Goal: Task Accomplishment & Management: Manage account settings

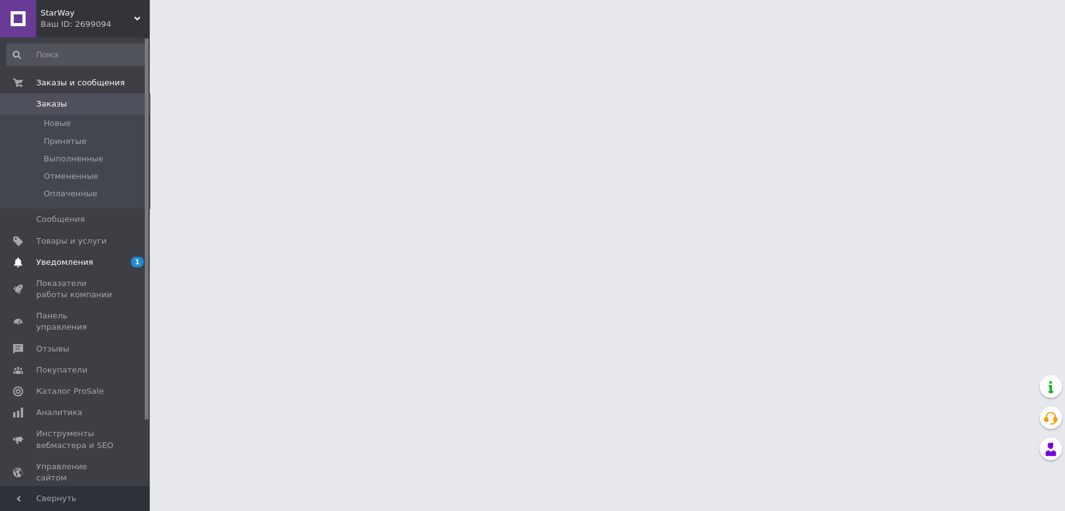
click at [82, 258] on span "Уведомления" at bounding box center [64, 262] width 57 height 11
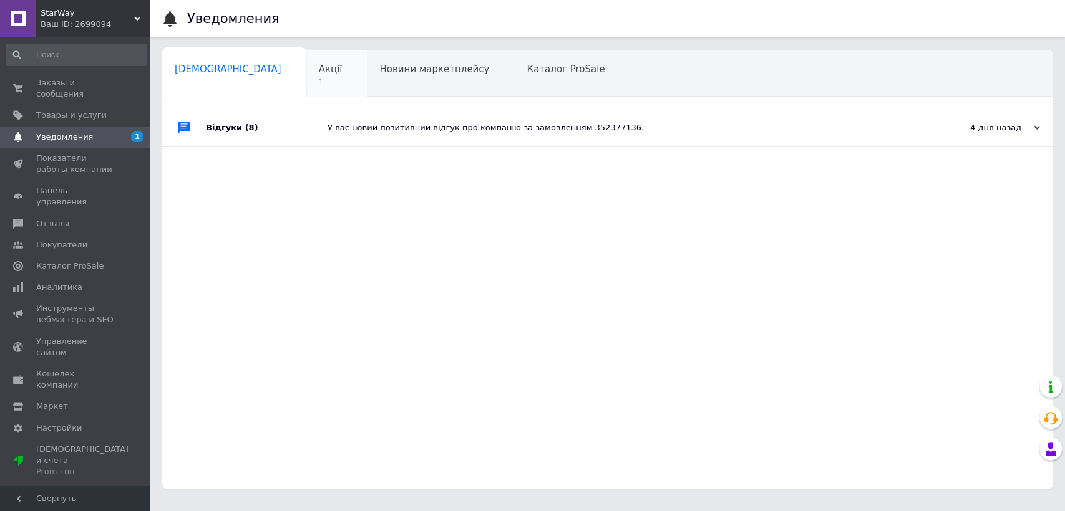
click at [319, 82] on span "1" at bounding box center [331, 81] width 24 height 9
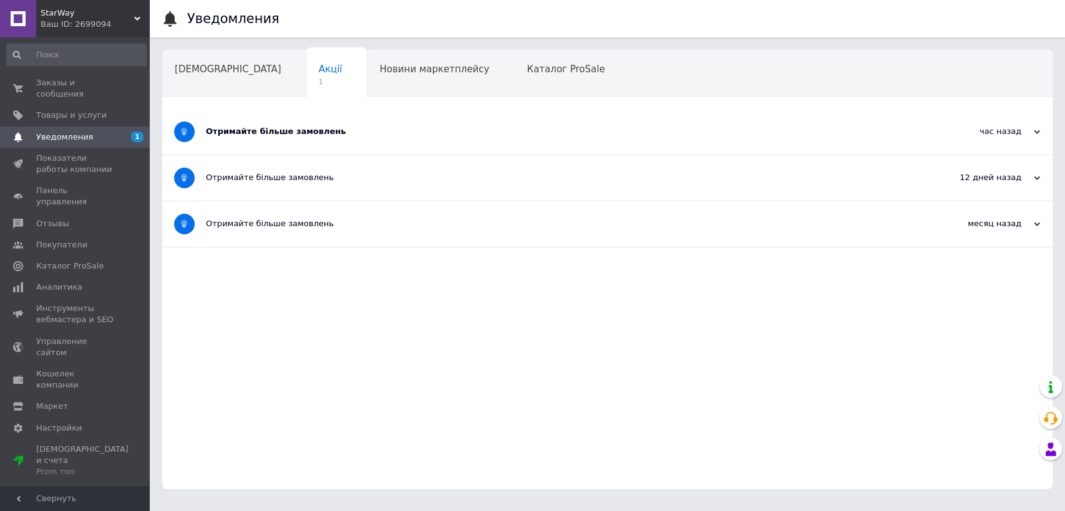
click at [413, 138] on div "Отримайте більше замовлень" at bounding box center [560, 132] width 709 height 46
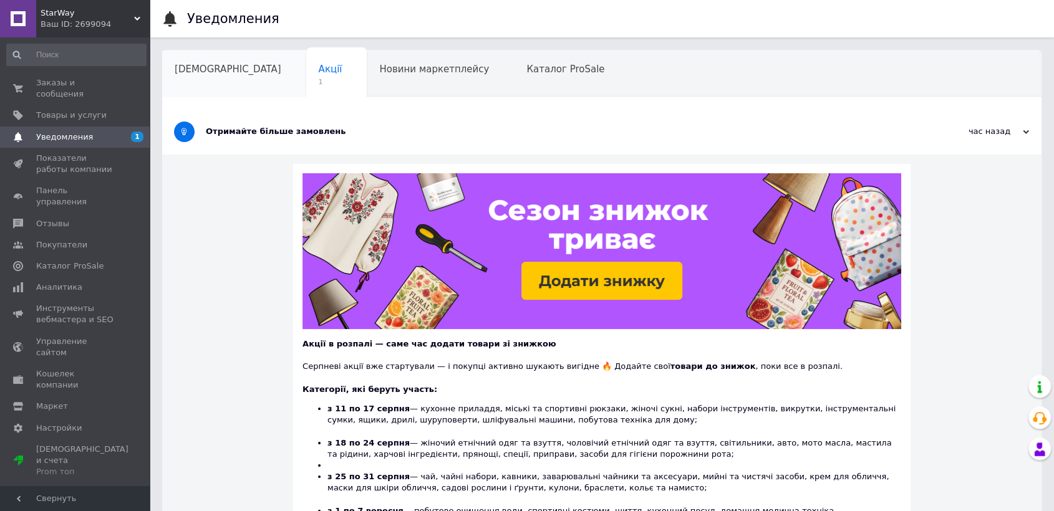
click at [190, 71] on span "[DEMOGRAPHIC_DATA]" at bounding box center [228, 69] width 107 height 11
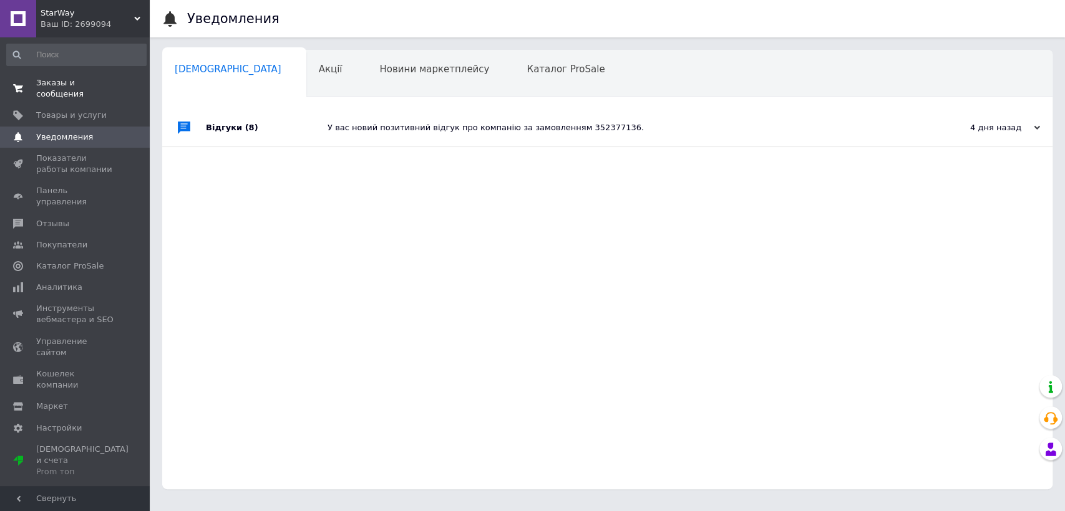
click at [67, 83] on span "Заказы и сообщения" at bounding box center [75, 88] width 79 height 22
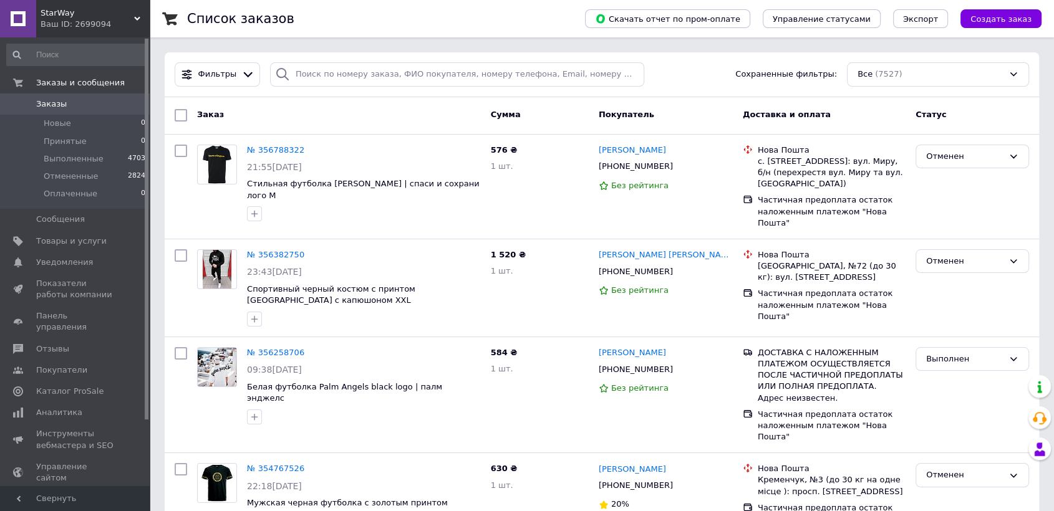
click at [69, 107] on span "Заказы" at bounding box center [75, 104] width 79 height 11
click at [85, 386] on span "Каталог ProSale" at bounding box center [69, 391] width 67 height 11
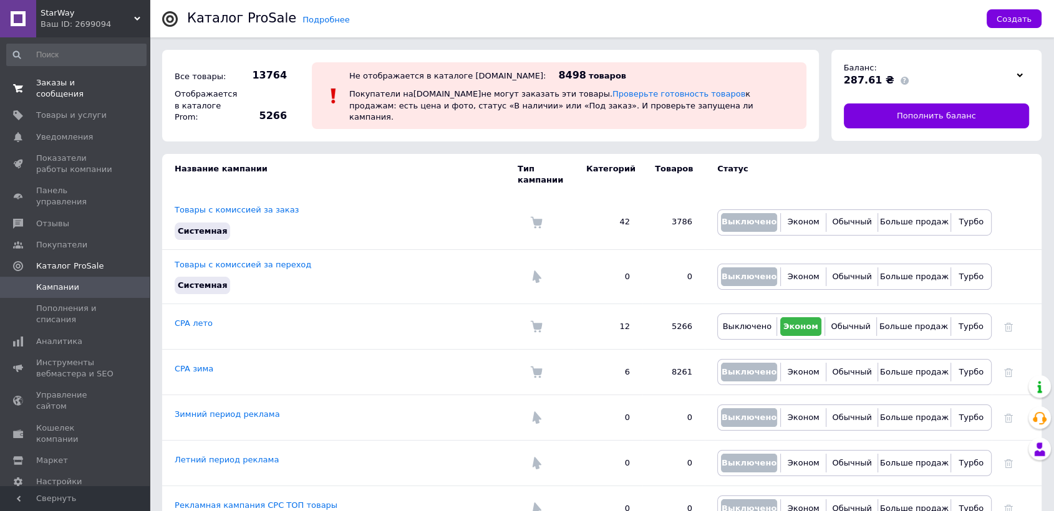
click at [75, 80] on span "Заказы и сообщения" at bounding box center [75, 88] width 79 height 22
